Goal: Task Accomplishment & Management: Manage account settings

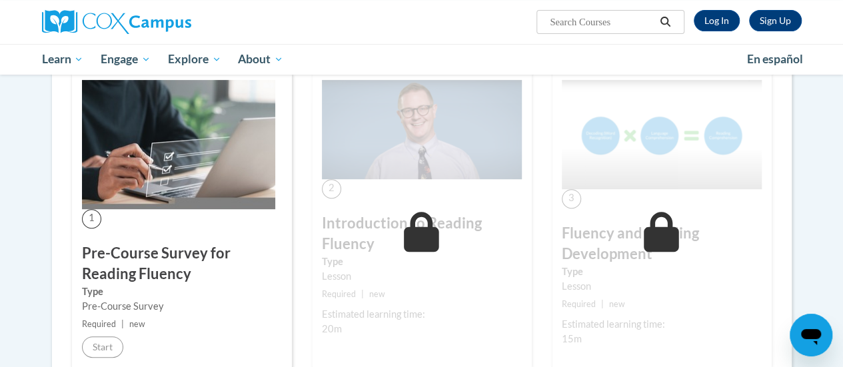
scroll to position [237, 0]
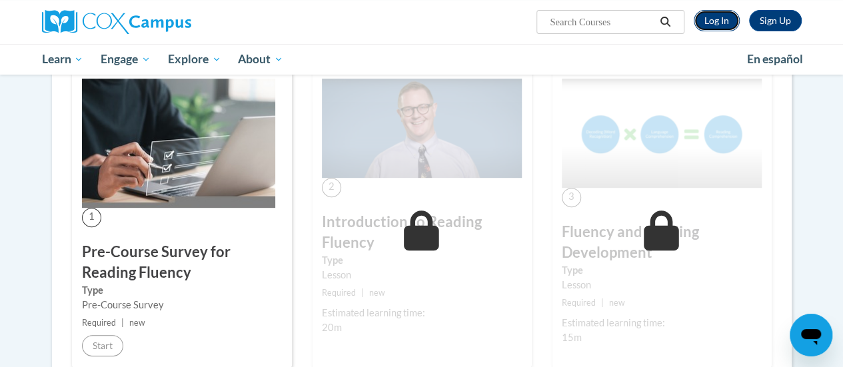
click at [708, 21] on link "Log In" at bounding box center [717, 20] width 46 height 21
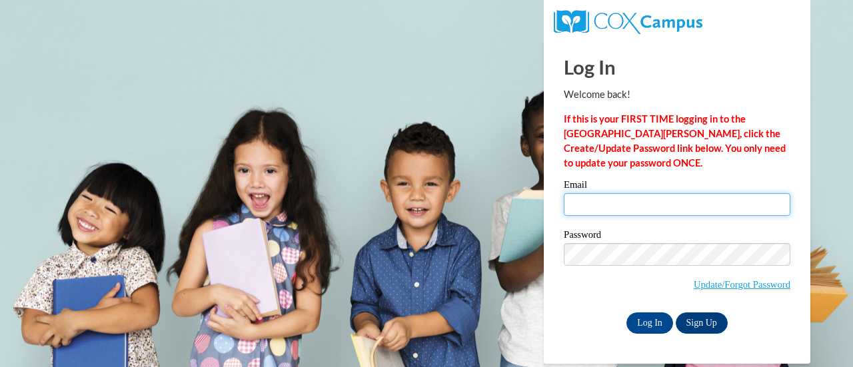
click at [628, 197] on input "Email" at bounding box center [677, 204] width 227 height 23
type input "dawn.johnson@rusd.org"
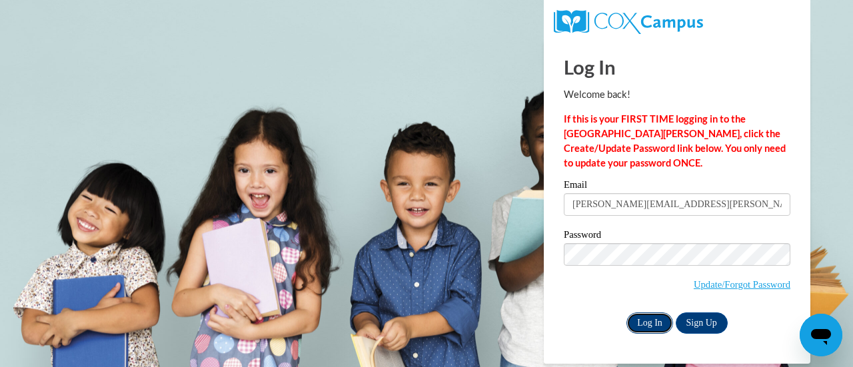
click at [656, 323] on input "Log In" at bounding box center [650, 323] width 47 height 21
drag, startPoint x: 656, startPoint y: 323, endPoint x: 650, endPoint y: 316, distance: 9.5
click at [650, 316] on input "Log In" at bounding box center [650, 323] width 47 height 21
click at [644, 317] on input "Log In" at bounding box center [650, 323] width 47 height 21
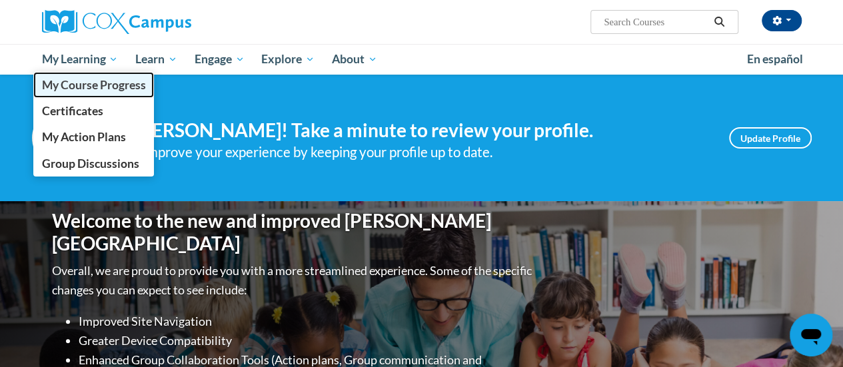
click at [95, 88] on span "My Course Progress" at bounding box center [93, 85] width 104 height 14
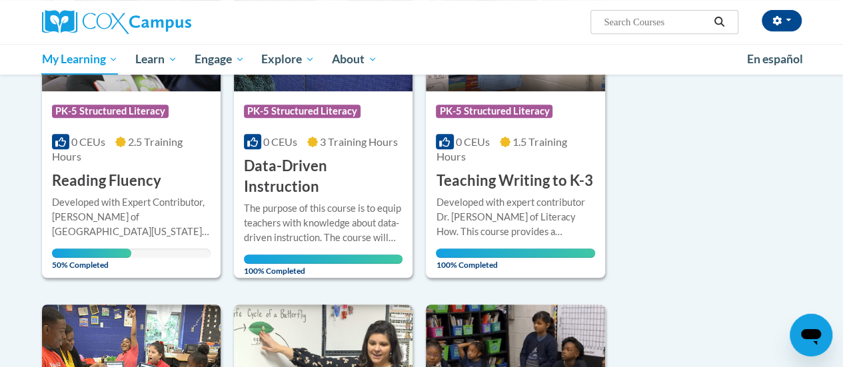
scroll to position [289, 0]
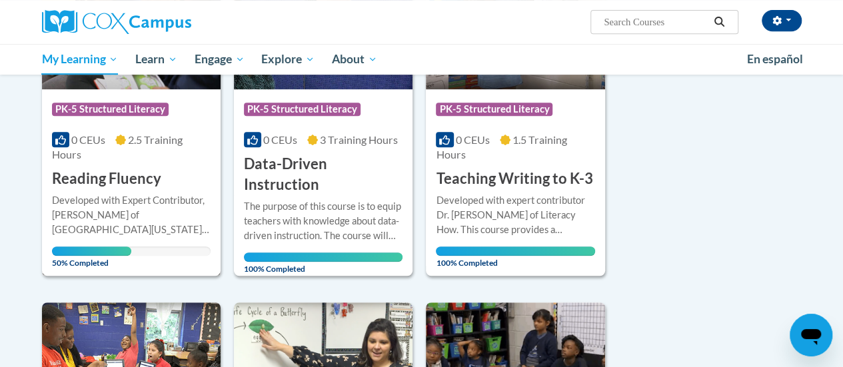
click at [104, 165] on div "Course Category: PK-5 Structured Literacy 0 CEUs 2.5 Training Hours COURSE Read…" at bounding box center [131, 139] width 179 height 100
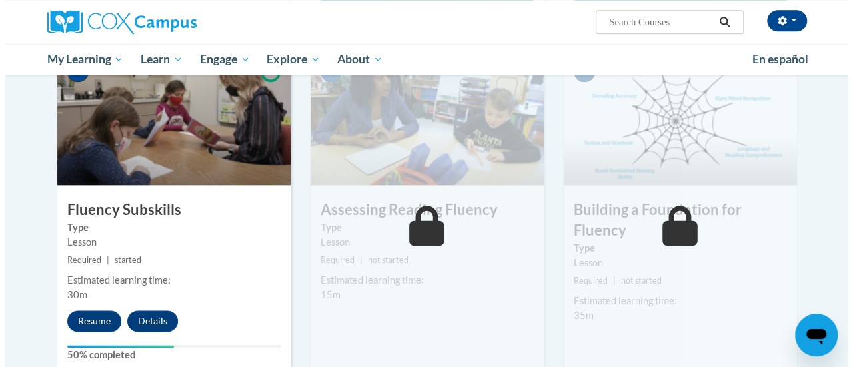
scroll to position [669, 0]
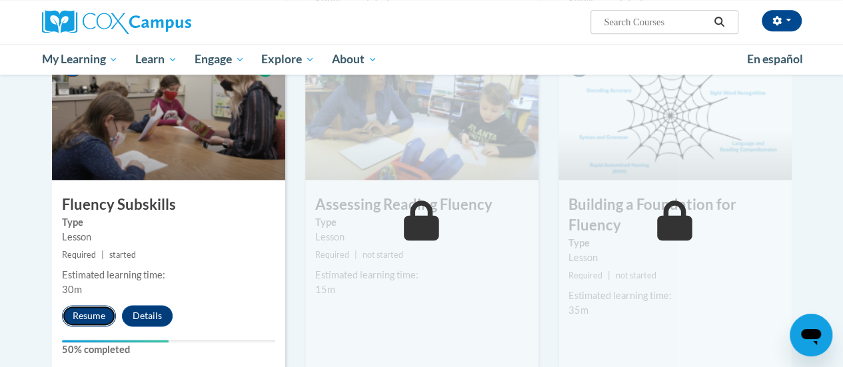
click at [92, 313] on button "Resume" at bounding box center [89, 315] width 54 height 21
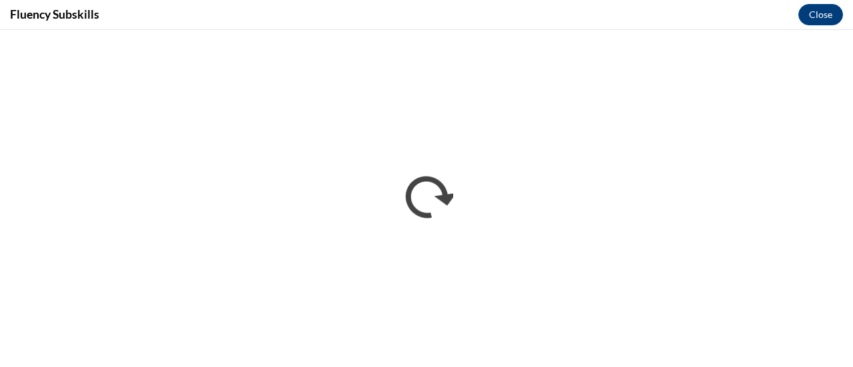
scroll to position [0, 0]
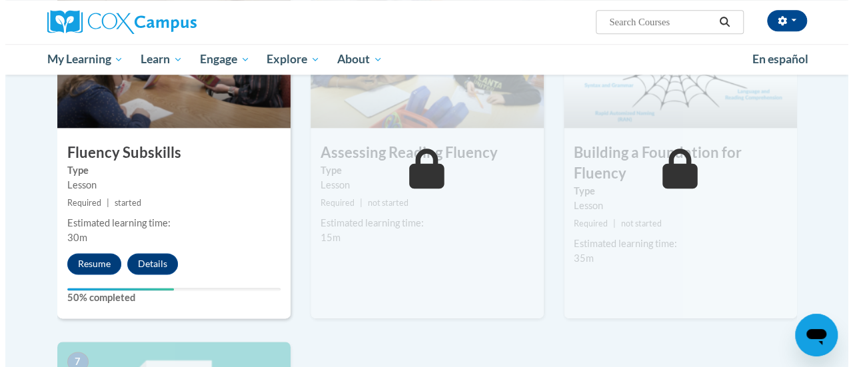
scroll to position [722, 0]
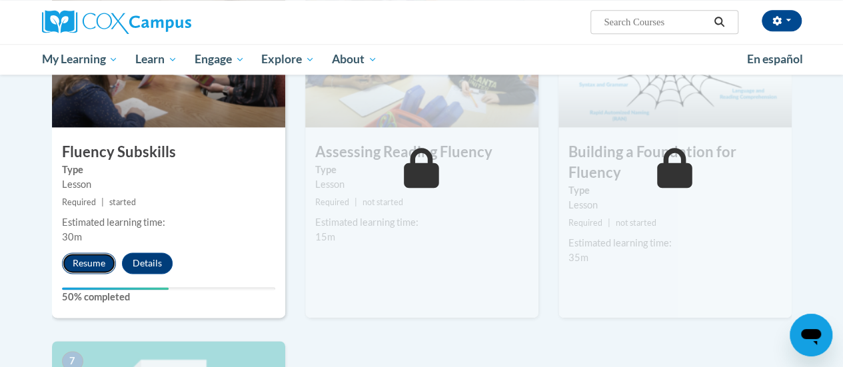
click at [81, 260] on button "Resume" at bounding box center [89, 263] width 54 height 21
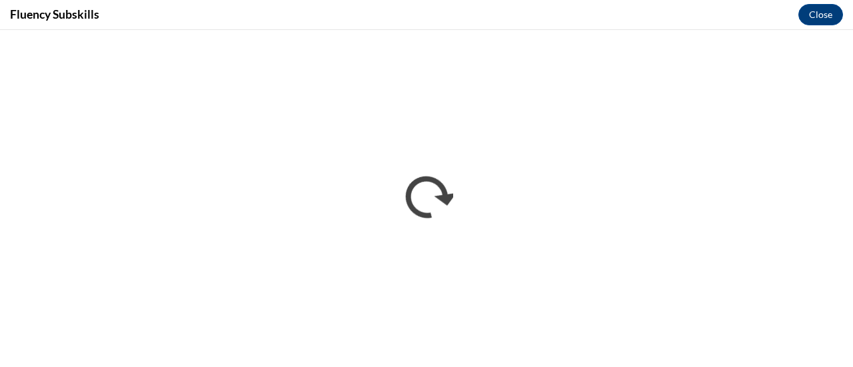
scroll to position [0, 0]
